Goal: Task Accomplishment & Management: Use online tool/utility

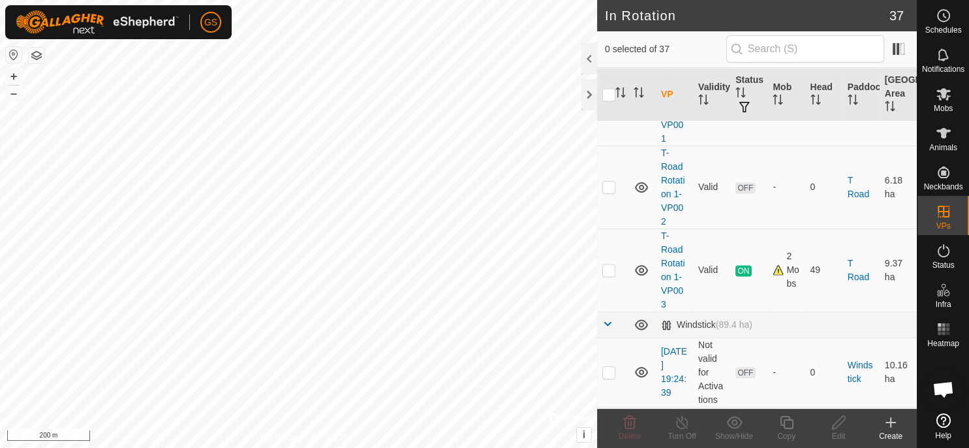
scroll to position [2067, 0]
drag, startPoint x: 663, startPoint y: 244, endPoint x: 696, endPoint y: 301, distance: 66.0
click at [696, 302] on tr "T-Road Rotation 1-VP003 Valid ON 2 Mobs 49 T Road 9.37 ha" at bounding box center [757, 271] width 320 height 83
click at [895, 430] on div "Create" at bounding box center [891, 436] width 52 height 12
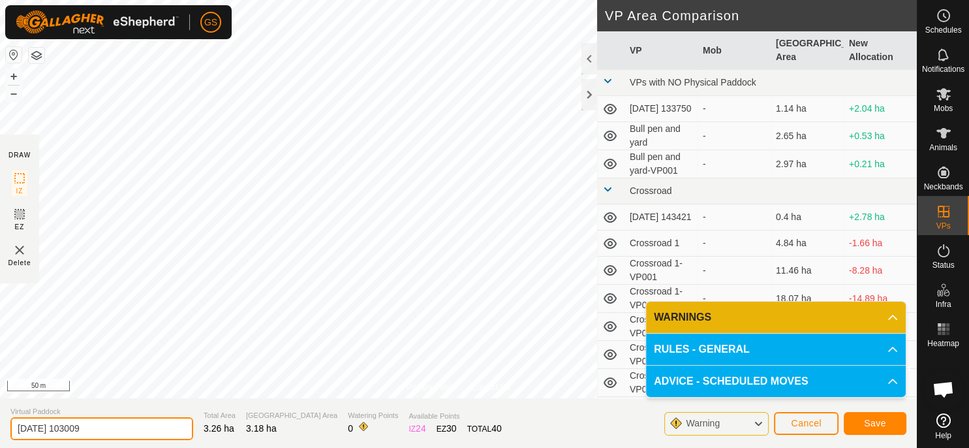
drag, startPoint x: 127, startPoint y: 425, endPoint x: -33, endPoint y: 447, distance: 162.0
click at [10, 440] on input "2025-09-28 103009" at bounding box center [101, 428] width 183 height 23
paste input "T-Road Rotation 1-VP003"
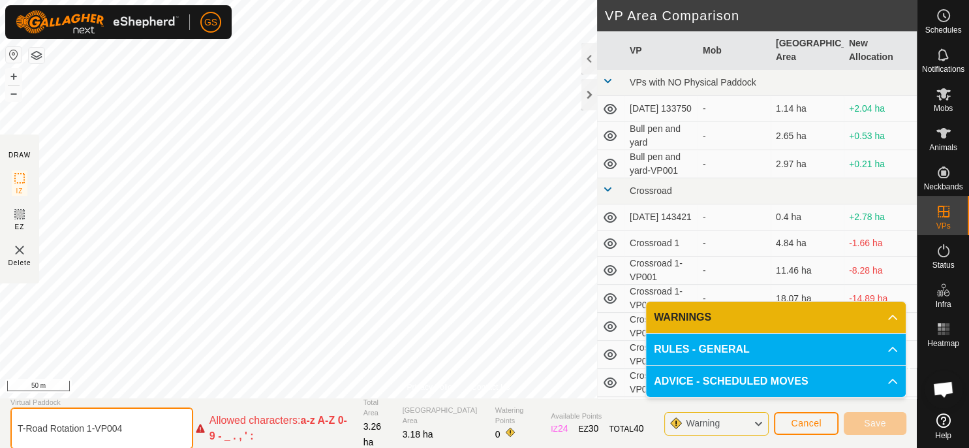
type input "T-Road Rotation 1-VP004"
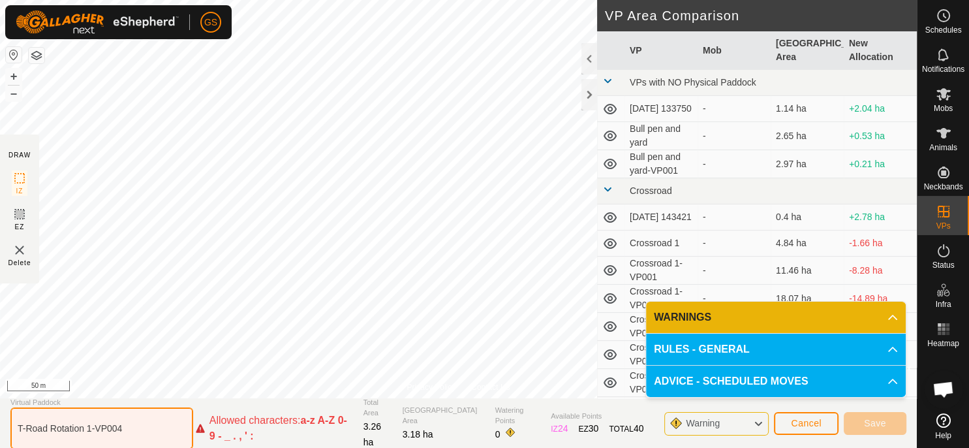
click at [82, 442] on input "T-Road Rotation 1-VP004" at bounding box center [101, 428] width 183 height 42
click at [168, 434] on input "T-Road Rotation 1-VP004" at bounding box center [101, 428] width 183 height 42
click at [170, 427] on input "T-Road Rotation 1-VP004" at bounding box center [101, 428] width 183 height 42
click at [38, 427] on input "T-Road Rotation 1-VP004" at bounding box center [101, 428] width 183 height 42
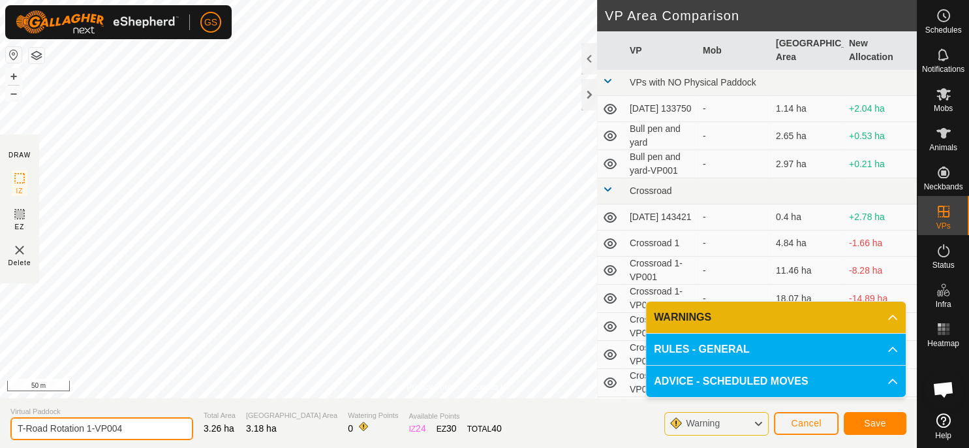
type input "T-Road Rotation 1-VP004"
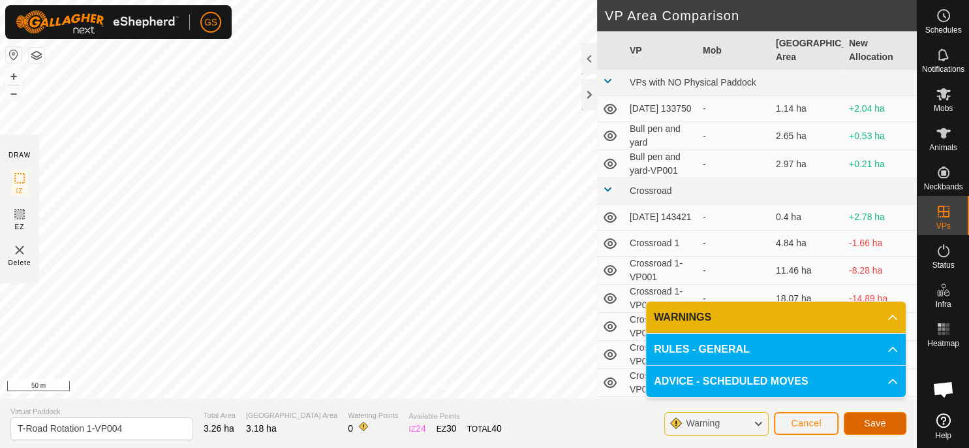
click at [891, 421] on button "Save" at bounding box center [875, 423] width 63 height 23
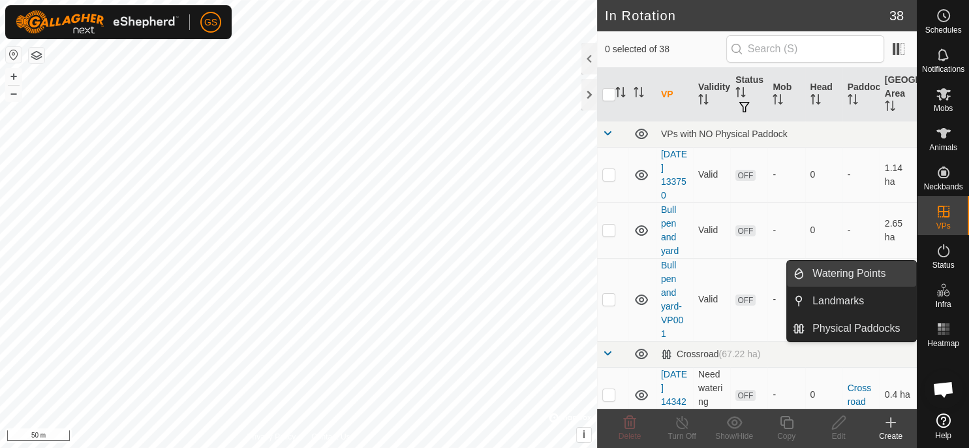
click at [871, 273] on link "Watering Points" at bounding box center [860, 273] width 112 height 26
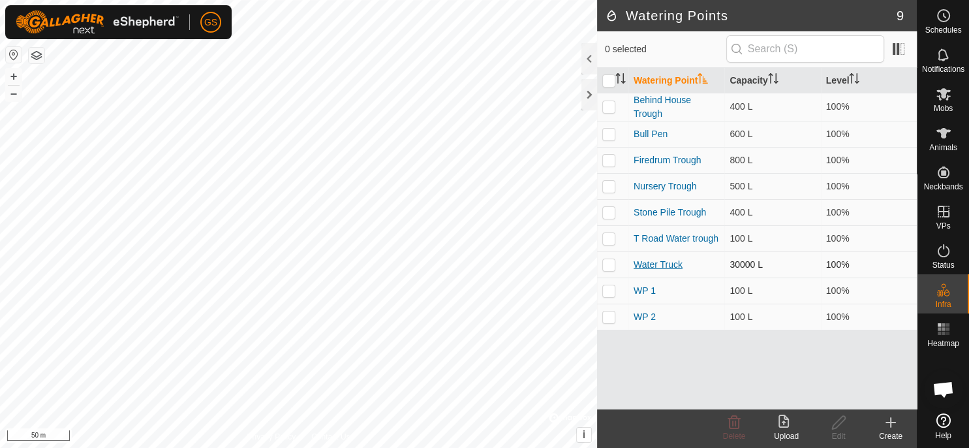
click at [659, 268] on link "Water Truck" at bounding box center [658, 264] width 49 height 10
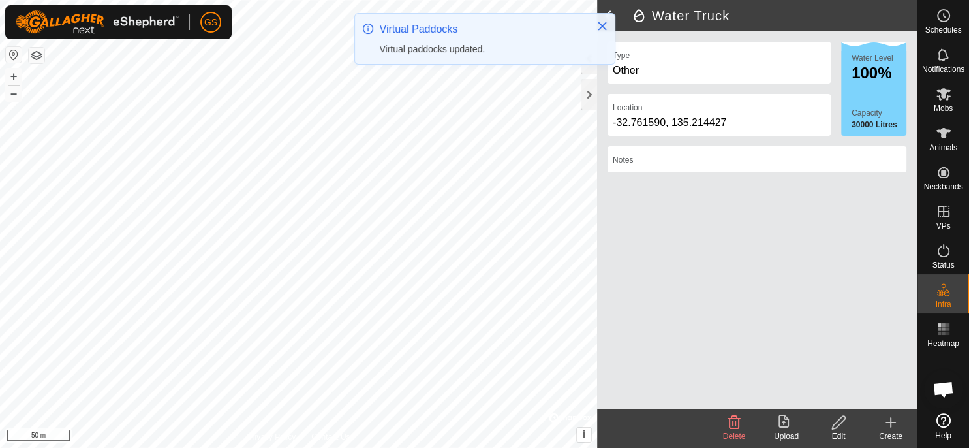
click at [841, 429] on icon at bounding box center [839, 422] width 16 height 16
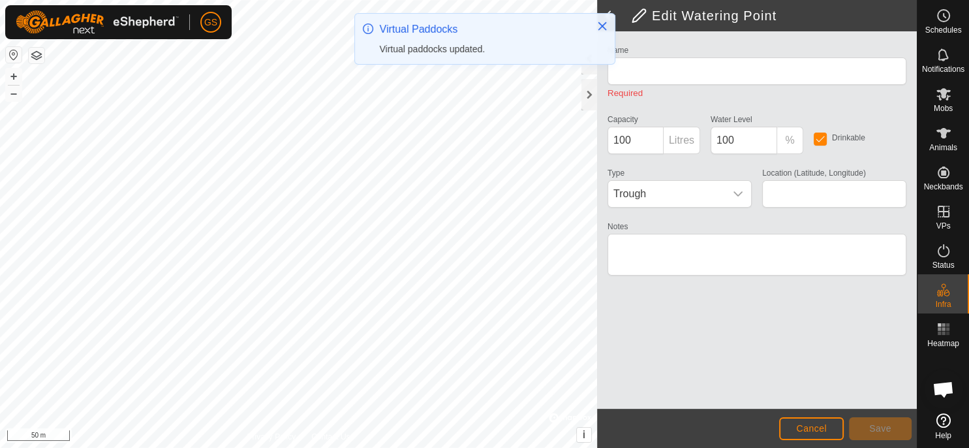
type input "Water Truck"
type input "30000"
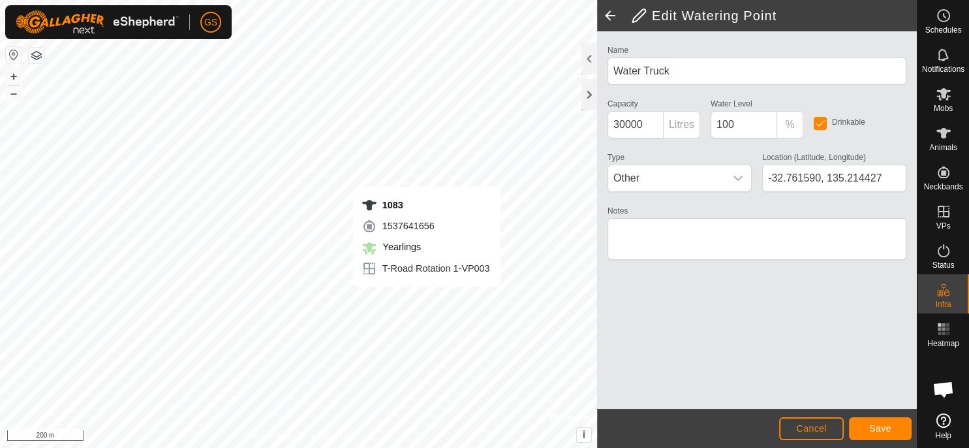
type input "-32.764164, 135.213549"
click at [881, 423] on span "Save" at bounding box center [880, 428] width 22 height 10
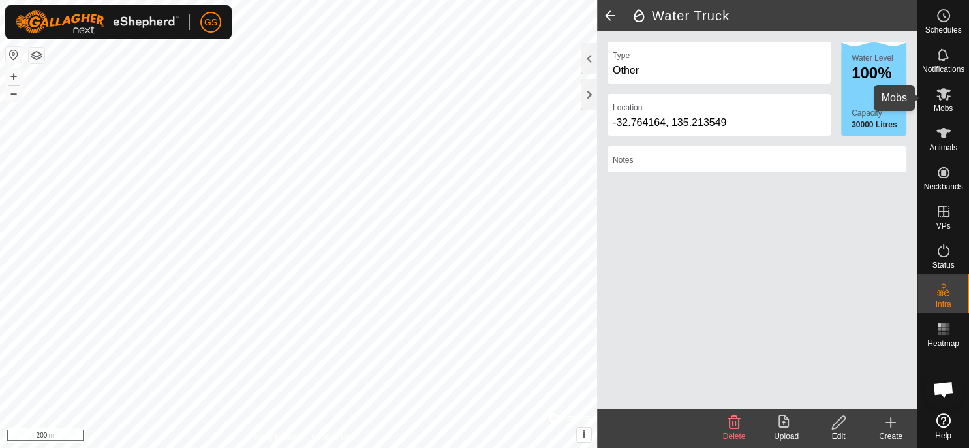
click at [947, 99] on icon at bounding box center [943, 94] width 14 height 12
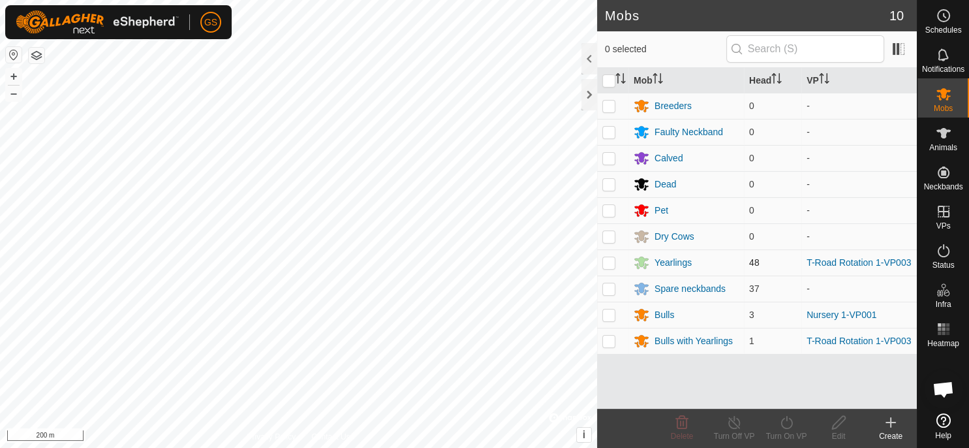
click at [604, 258] on p-checkbox at bounding box center [608, 262] width 13 height 10
checkbox input "true"
click at [789, 423] on icon at bounding box center [786, 422] width 16 height 16
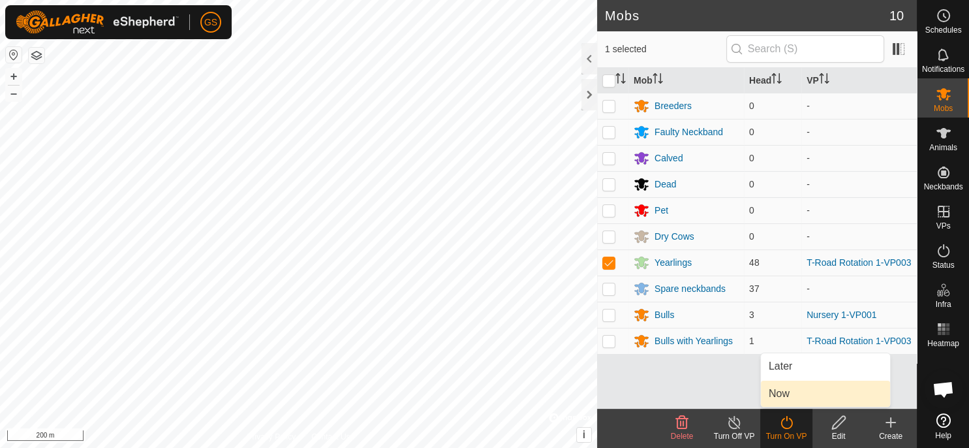
click at [791, 393] on link "Now" at bounding box center [825, 393] width 129 height 26
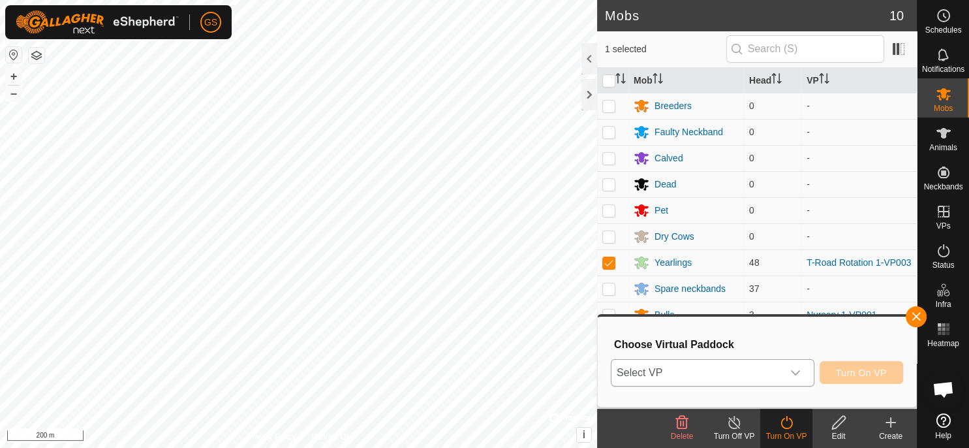
click at [779, 371] on span "Select VP" at bounding box center [696, 373] width 171 height 26
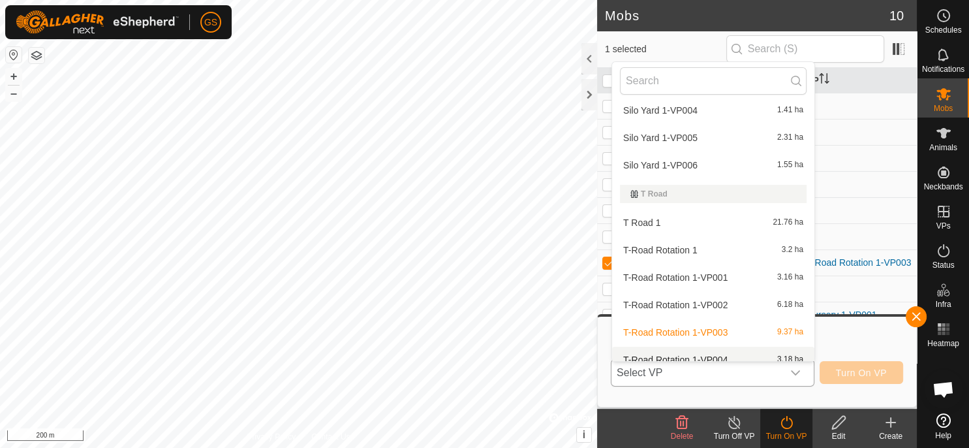
scroll to position [981, 0]
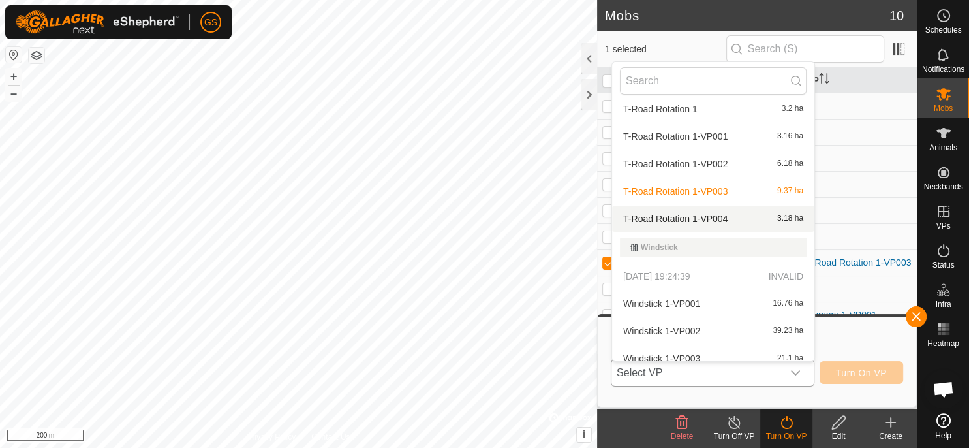
click at [703, 217] on li "T-Road Rotation 1-VP004 3.18 ha" at bounding box center [713, 219] width 202 height 26
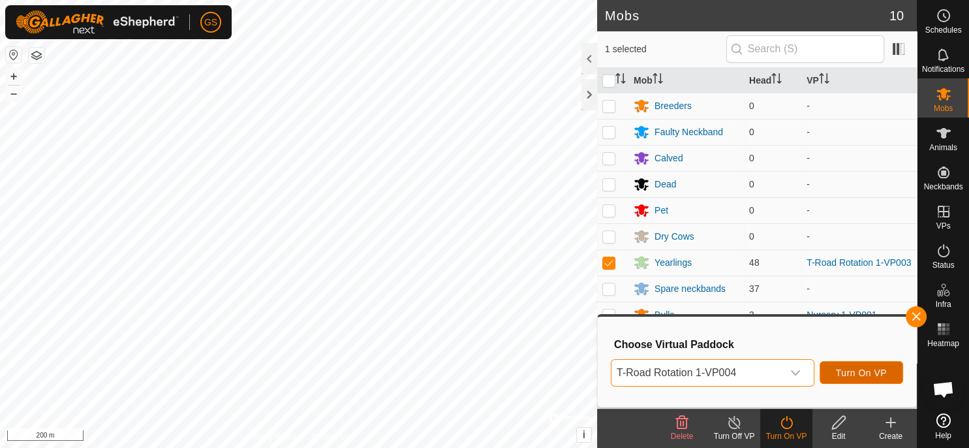
click at [878, 376] on span "Turn On VP" at bounding box center [861, 372] width 51 height 10
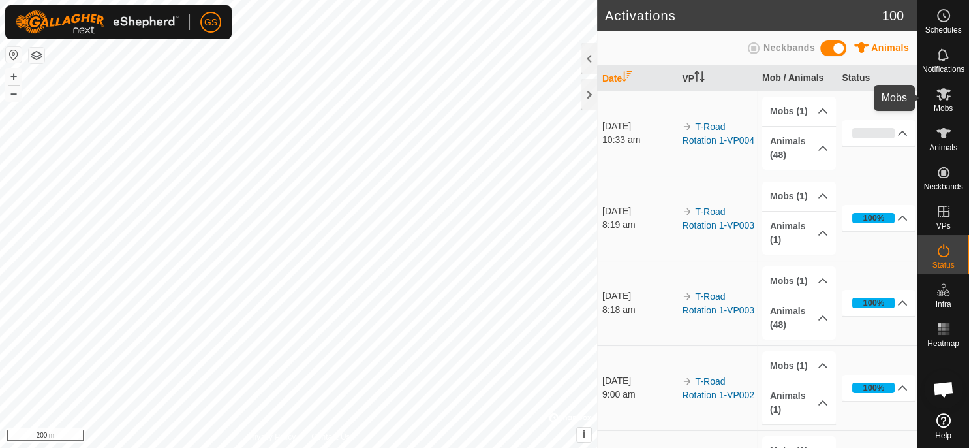
click at [945, 103] on es-mob-svg-icon at bounding box center [943, 94] width 23 height 21
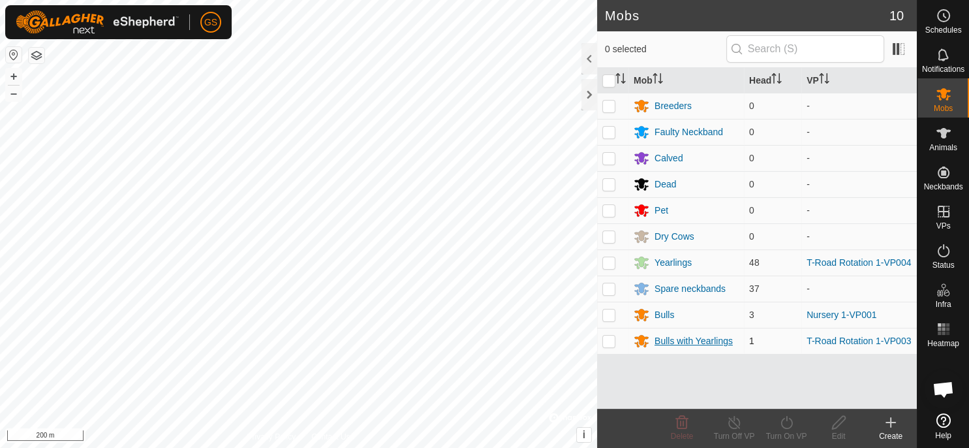
click at [693, 339] on div "Bulls with Yearlings" at bounding box center [693, 341] width 78 height 14
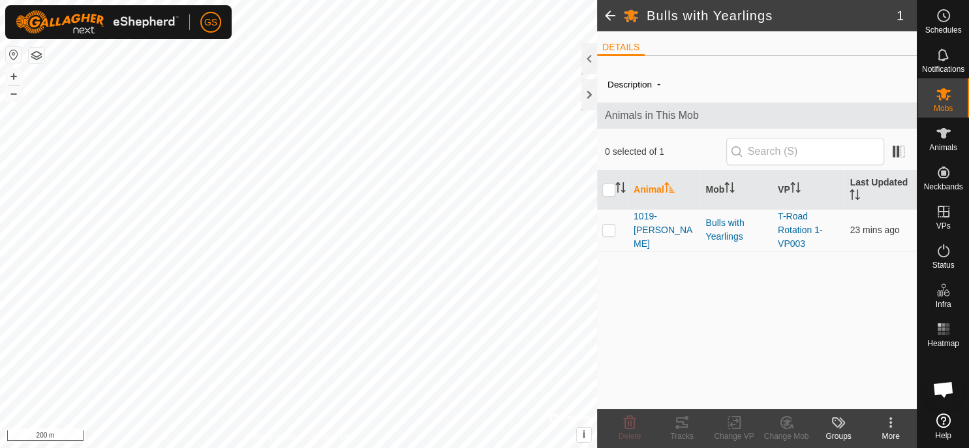
click at [611, 234] on p-checkbox at bounding box center [608, 229] width 13 height 10
checkbox input "true"
click at [739, 426] on icon at bounding box center [734, 422] width 16 height 16
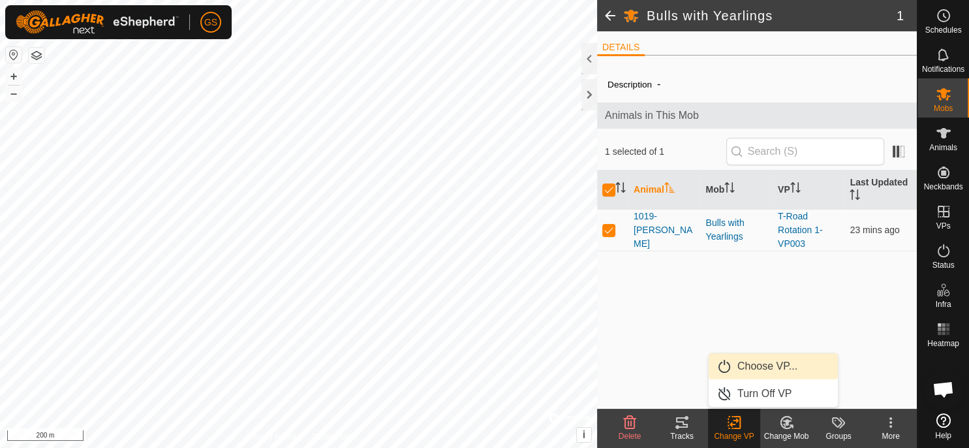
click at [763, 367] on link "Choose VP..." at bounding box center [773, 366] width 129 height 26
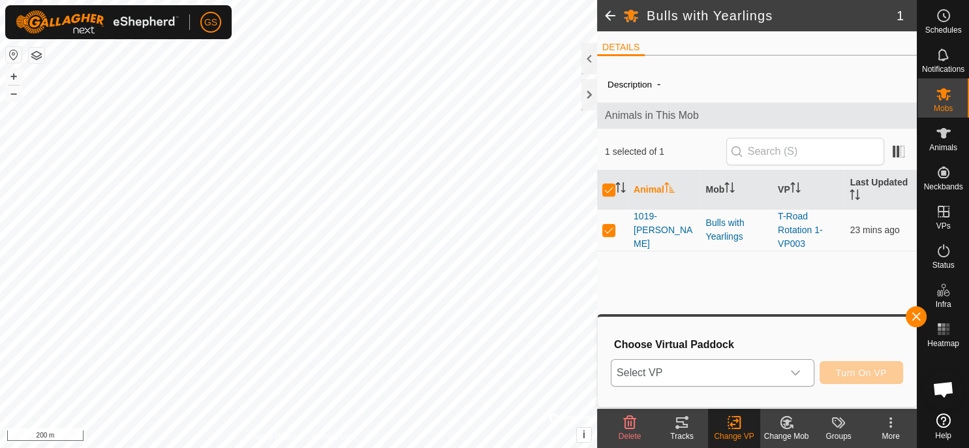
click at [750, 369] on span "Select VP" at bounding box center [696, 373] width 171 height 26
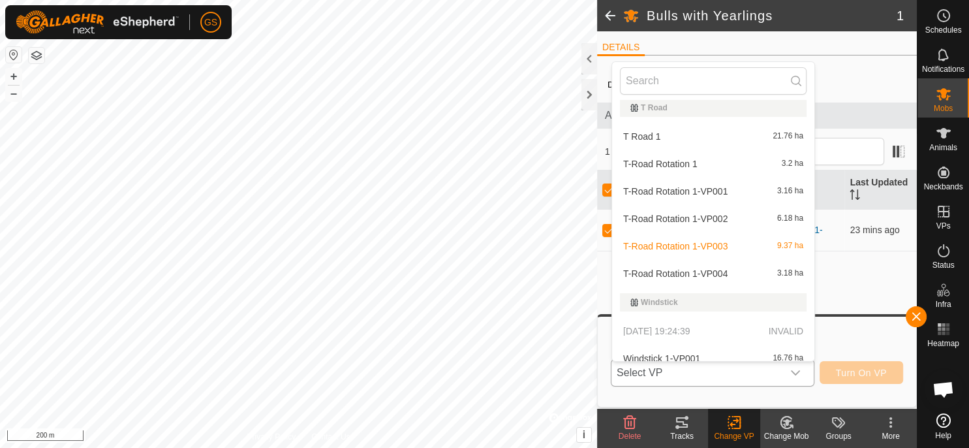
scroll to position [964, 0]
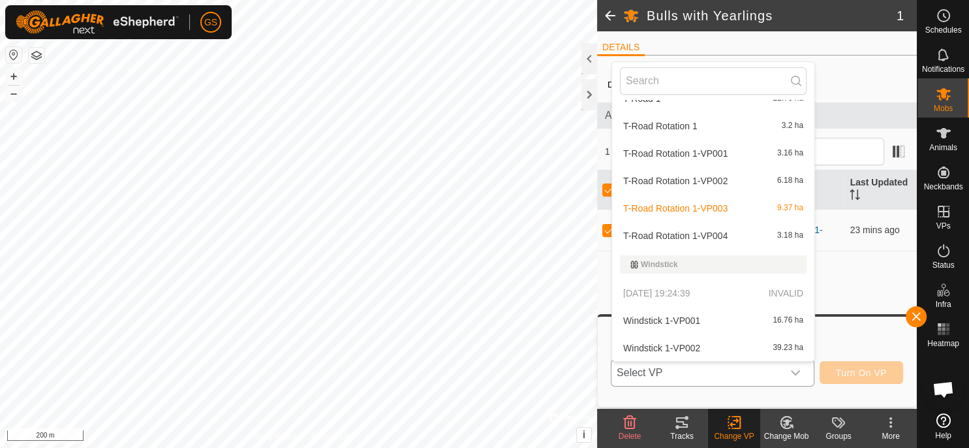
click at [709, 236] on li "T-Road Rotation 1-VP004 3.18 ha" at bounding box center [713, 235] width 202 height 26
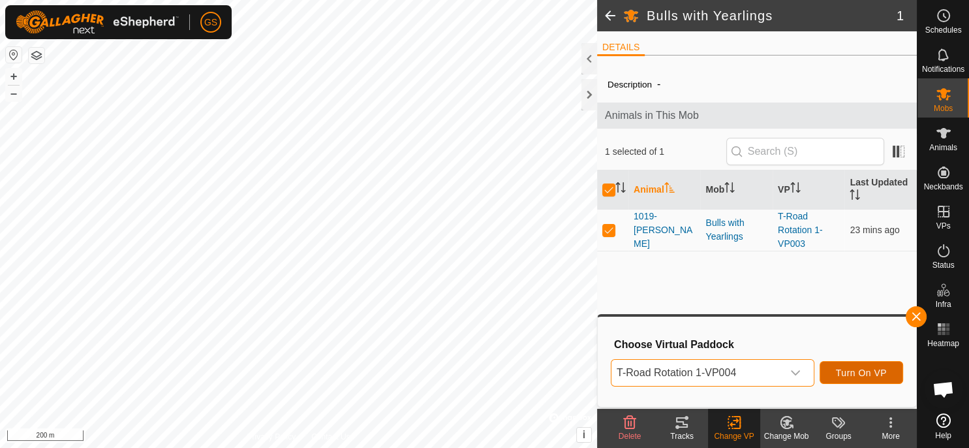
click at [874, 373] on span "Turn On VP" at bounding box center [861, 372] width 51 height 10
